Goal: Task Accomplishment & Management: Use online tool/utility

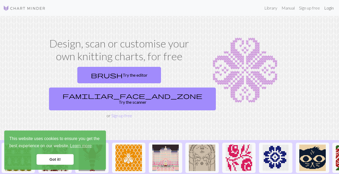
click at [329, 8] on link "Login" at bounding box center [329, 8] width 14 height 11
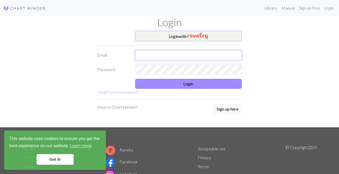
type input "[EMAIL_ADDRESS][DOMAIN_NAME]"
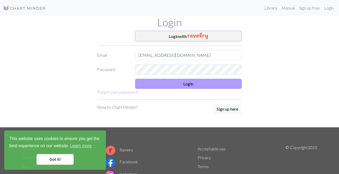
click at [177, 84] on button "Login" at bounding box center [188, 84] width 107 height 10
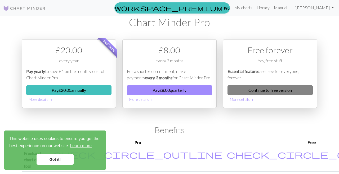
click at [253, 88] on link "Continue to free version" at bounding box center [269, 90] width 85 height 10
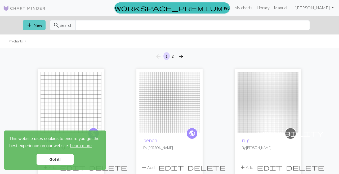
click at [37, 28] on button "add New" at bounding box center [34, 25] width 23 height 10
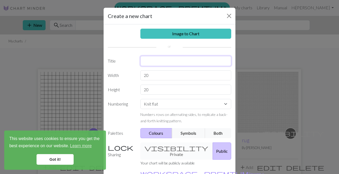
click at [149, 59] on input "text" at bounding box center [185, 61] width 91 height 10
type input "khaki loaf bench"
type input "75"
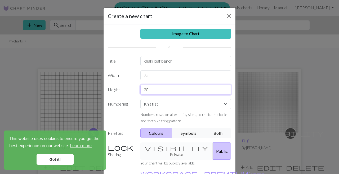
click at [150, 90] on input "20" at bounding box center [185, 89] width 91 height 10
type input "2"
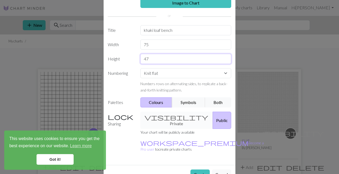
scroll to position [30, 0]
type input "47"
click at [176, 122] on div "visibility Private Public" at bounding box center [185, 120] width 97 height 17
click at [171, 119] on div "visibility Private Public" at bounding box center [185, 120] width 97 height 17
click at [159, 118] on div "visibility Private Public" at bounding box center [185, 120] width 97 height 17
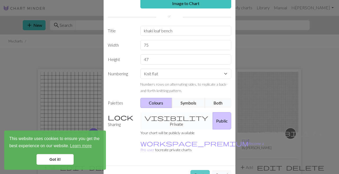
click at [197, 170] on button "Create" at bounding box center [199, 175] width 19 height 10
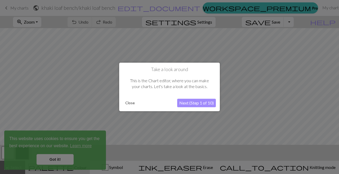
click at [130, 104] on button "Close" at bounding box center [130, 103] width 14 height 8
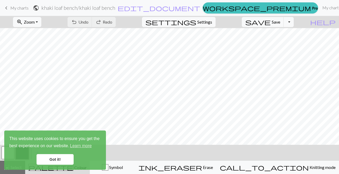
scroll to position [20, 0]
click at [54, 161] on link "Got it!" at bounding box center [55, 159] width 37 height 11
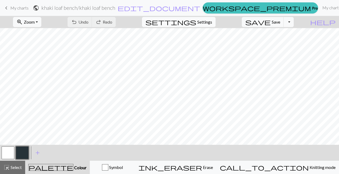
click at [209, 20] on span "Settings" at bounding box center [204, 22] width 15 height 6
select select "aran"
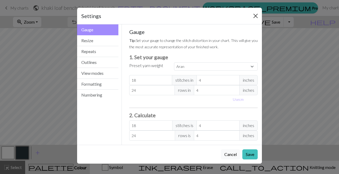
click at [257, 17] on button "Close" at bounding box center [255, 16] width 8 height 8
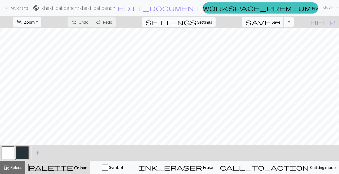
click at [294, 22] on button "Toggle Dropdown" at bounding box center [289, 22] width 10 height 10
click at [115, 8] on h2 "khaki loaf bench / khaki loaf bench" at bounding box center [78, 8] width 74 height 6
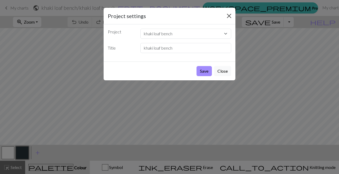
click at [230, 15] on button "Close" at bounding box center [229, 16] width 8 height 8
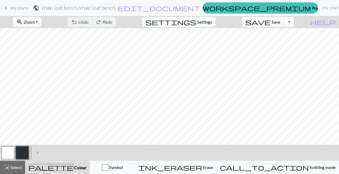
scroll to position [52, 0]
click at [320, 10] on link "My charts" at bounding box center [331, 7] width 23 height 11
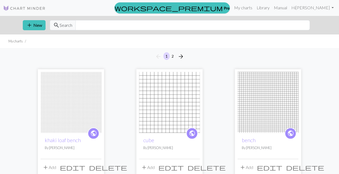
scroll to position [15, 0]
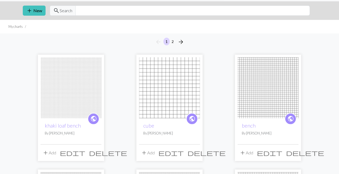
click at [94, 120] on span "public" at bounding box center [93, 118] width 7 height 8
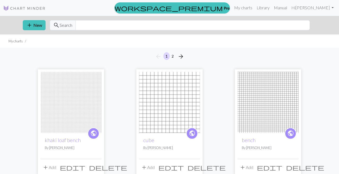
click at [75, 100] on img at bounding box center [71, 102] width 61 height 61
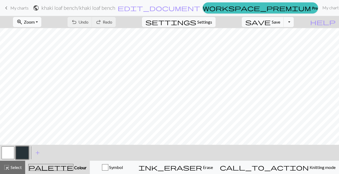
click at [41, 25] on button "zoom_in Zoom Zoom" at bounding box center [27, 22] width 28 height 10
click at [44, 73] on button "100%" at bounding box center [34, 72] width 42 height 8
click at [23, 23] on span "zoom_in" at bounding box center [19, 21] width 6 height 7
click at [33, 30] on button "Fit all" at bounding box center [34, 33] width 42 height 8
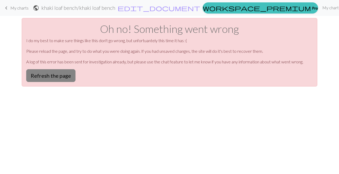
click at [60, 75] on button "Refresh the page" at bounding box center [50, 75] width 49 height 13
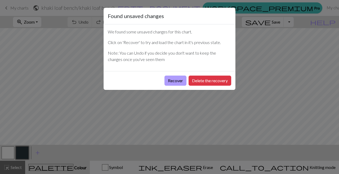
click at [173, 78] on button "Recover" at bounding box center [175, 80] width 22 height 10
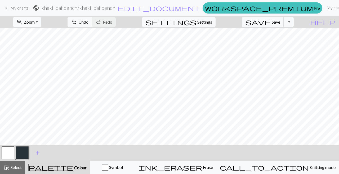
click at [35, 20] on span "Zoom" at bounding box center [29, 21] width 11 height 5
click at [39, 30] on button "Fit all" at bounding box center [34, 33] width 42 height 8
click at [9, 157] on button "button" at bounding box center [8, 152] width 13 height 13
click at [23, 152] on button "button" at bounding box center [22, 152] width 13 height 13
click at [212, 22] on span "Settings" at bounding box center [204, 22] width 15 height 6
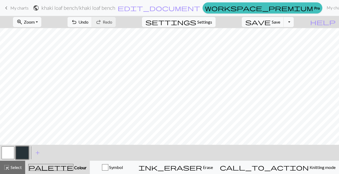
select select "aran"
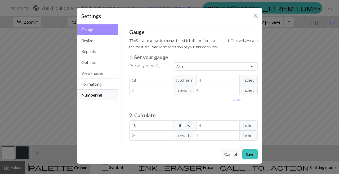
click at [98, 96] on button "Numbering" at bounding box center [97, 94] width 41 height 11
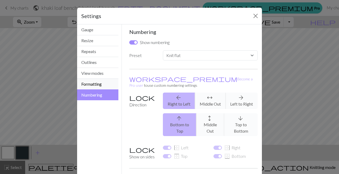
click at [96, 87] on button "Formatting" at bounding box center [97, 84] width 41 height 11
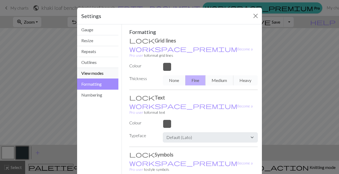
click at [95, 75] on button "View modes" at bounding box center [97, 73] width 41 height 11
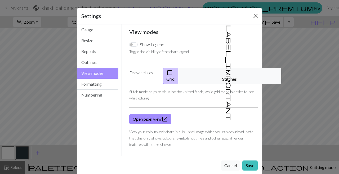
click at [257, 15] on button "Close" at bounding box center [255, 16] width 8 height 8
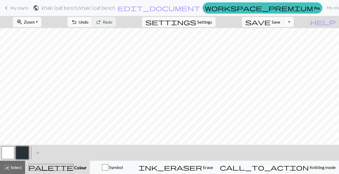
click at [294, 23] on button "Toggle Dropdown" at bounding box center [289, 22] width 10 height 10
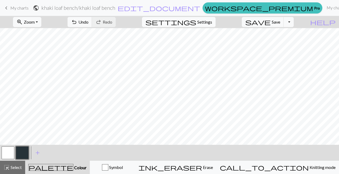
click at [208, 20] on span "Settings" at bounding box center [204, 22] width 15 height 6
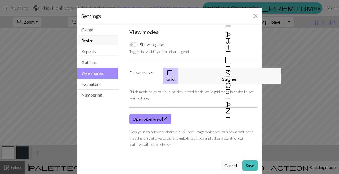
click at [93, 38] on button "Resize" at bounding box center [97, 40] width 41 height 11
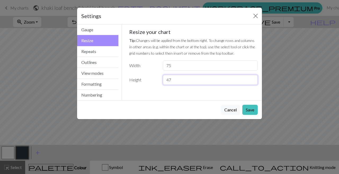
click at [175, 80] on input "47" at bounding box center [210, 80] width 95 height 10
drag, startPoint x: 175, startPoint y: 80, endPoint x: 158, endPoint y: 80, distance: 17.2
click at [158, 80] on div "Height 47" at bounding box center [193, 80] width 135 height 10
type input "47"
click at [246, 105] on button "Save" at bounding box center [249, 110] width 15 height 10
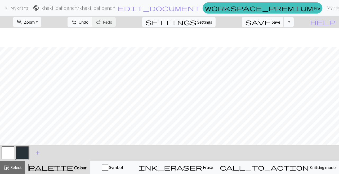
scroll to position [0, 0]
click at [210, 23] on span "Settings" at bounding box center [204, 22] width 15 height 6
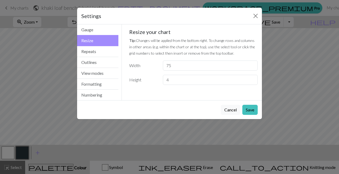
click at [92, 41] on button "Resize" at bounding box center [97, 40] width 41 height 11
click at [178, 79] on input "4" at bounding box center [210, 80] width 95 height 10
drag, startPoint x: 178, startPoint y: 79, endPoint x: 146, endPoint y: 79, distance: 32.3
click at [146, 80] on div "Height 4" at bounding box center [193, 80] width 135 height 10
type input "47"
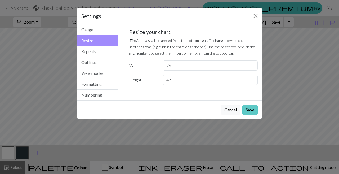
click at [246, 111] on button "Save" at bounding box center [249, 110] width 15 height 10
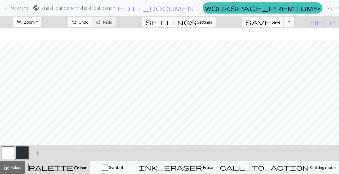
scroll to position [18, 0]
click at [35, 25] on button "zoom_in Zoom Zoom" at bounding box center [27, 22] width 28 height 10
click at [34, 31] on button "Fit all" at bounding box center [34, 33] width 42 height 8
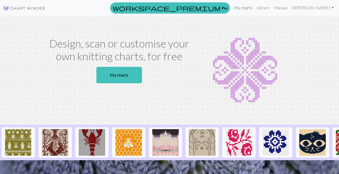
click at [254, 6] on link "My charts" at bounding box center [243, 7] width 23 height 11
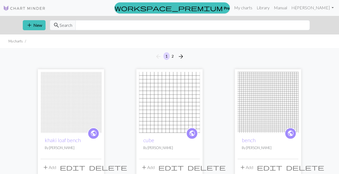
click at [83, 91] on img at bounding box center [71, 102] width 61 height 61
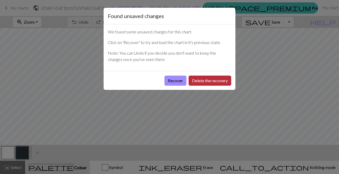
click at [204, 79] on button "Delete the recovery" at bounding box center [210, 80] width 43 height 10
